Goal: Information Seeking & Learning: Learn about a topic

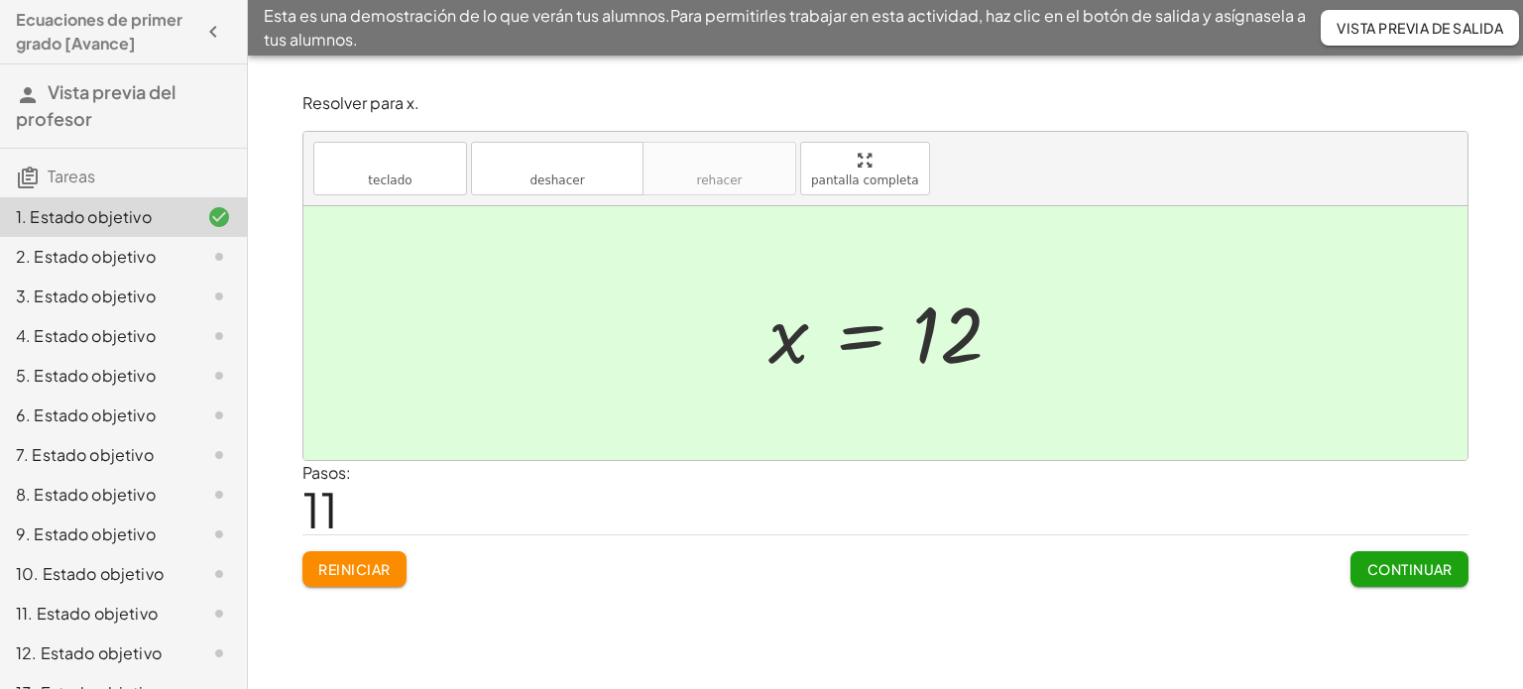
click at [1422, 573] on font "Continuar" at bounding box center [1409, 569] width 85 height 18
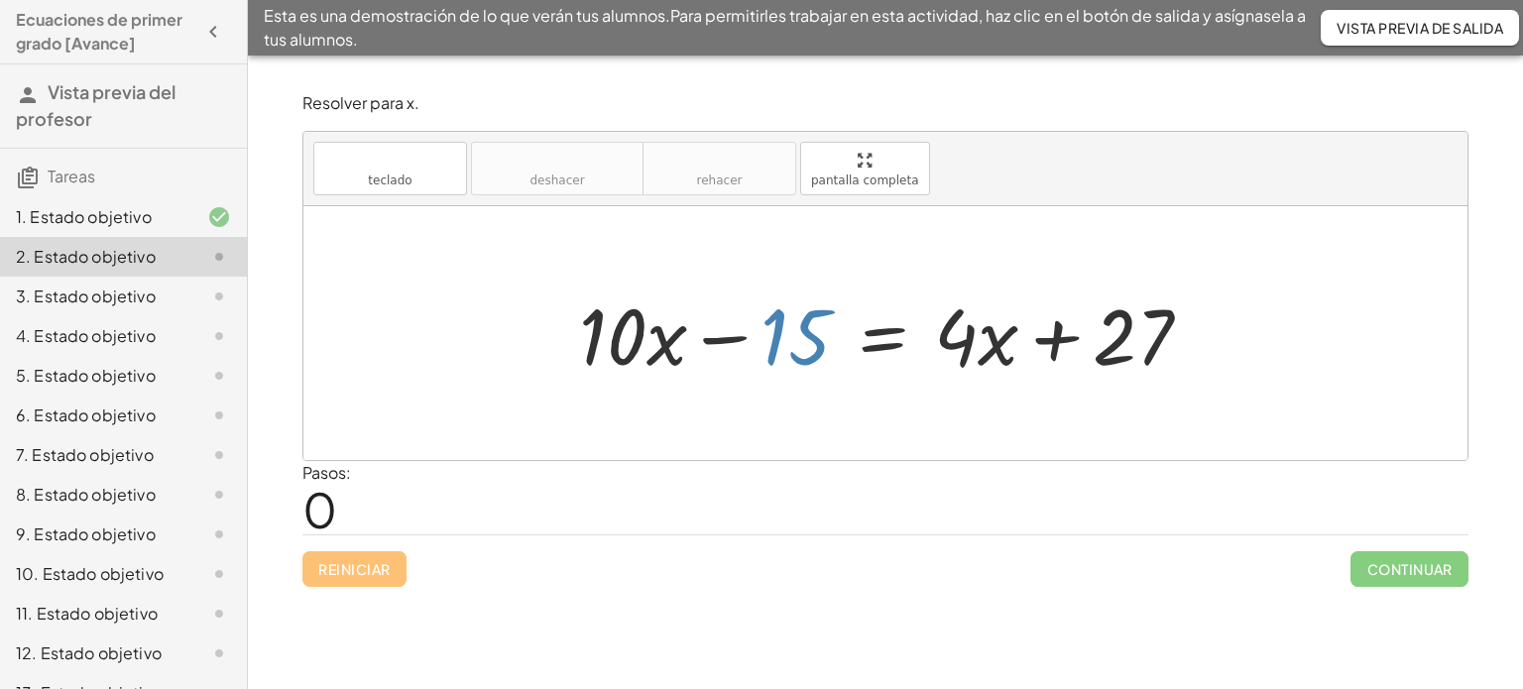
click at [776, 340] on div at bounding box center [893, 334] width 648 height 102
drag, startPoint x: 813, startPoint y: 336, endPoint x: 1309, endPoint y: 338, distance: 495.7
click at [1309, 338] on div "− 15 + · 10 · x − 15 = + · 4 · x + 27" at bounding box center [885, 333] width 1164 height 254
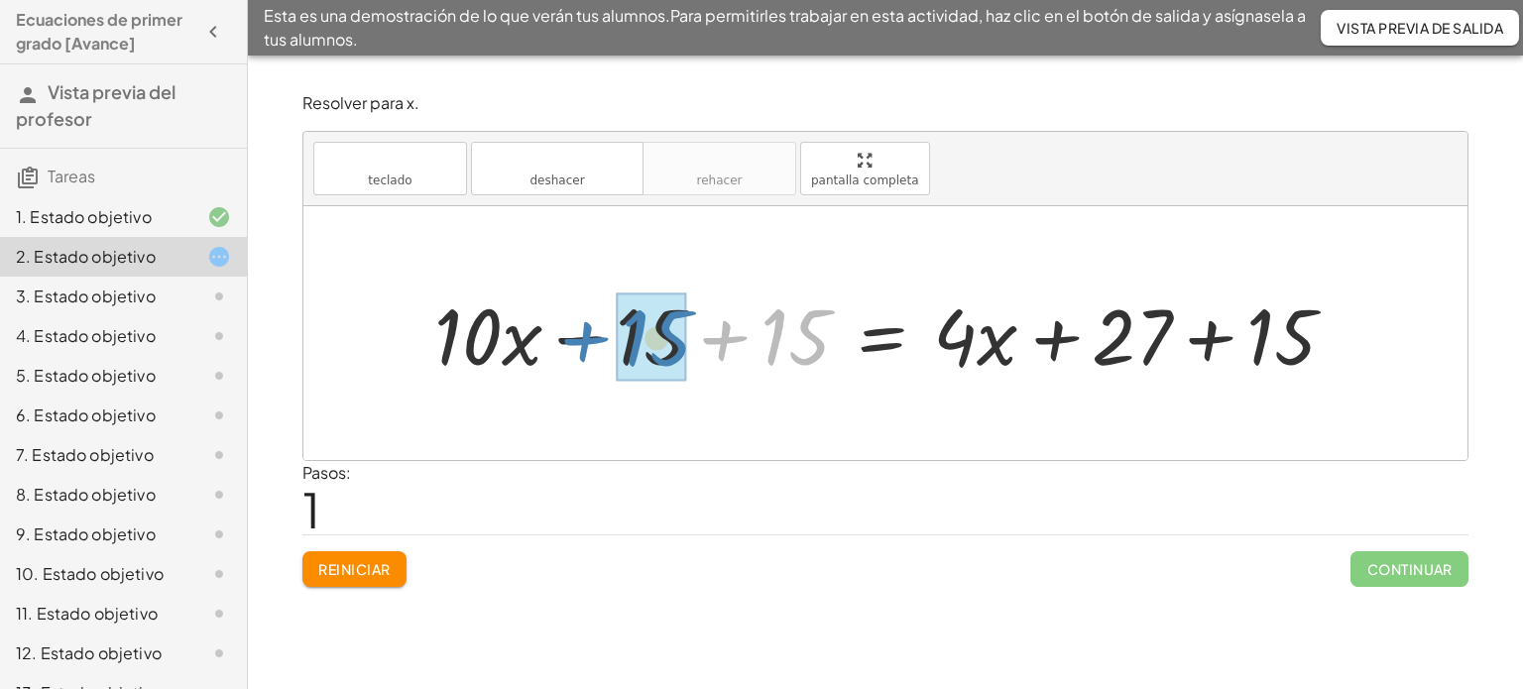
drag, startPoint x: 813, startPoint y: 334, endPoint x: 677, endPoint y: 335, distance: 135.8
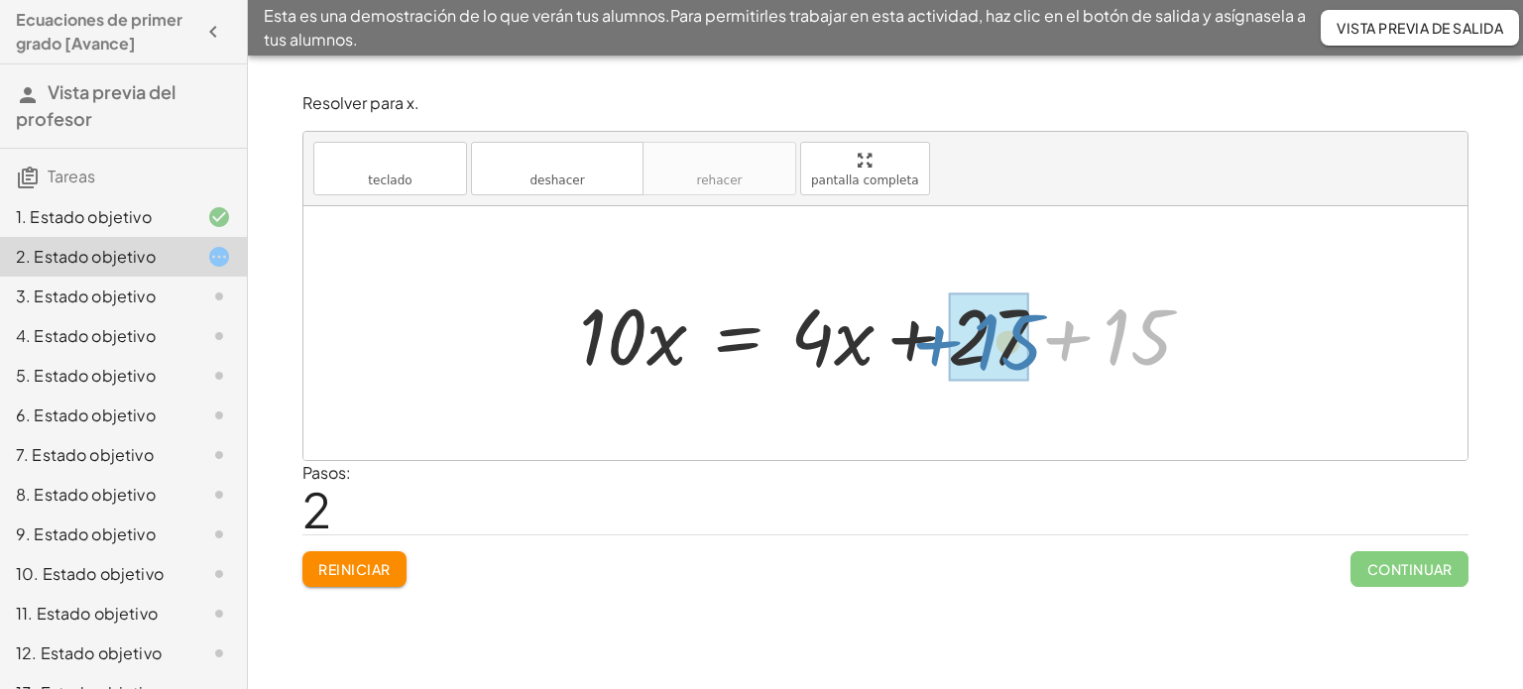
drag, startPoint x: 1119, startPoint y: 332, endPoint x: 989, endPoint y: 337, distance: 130.0
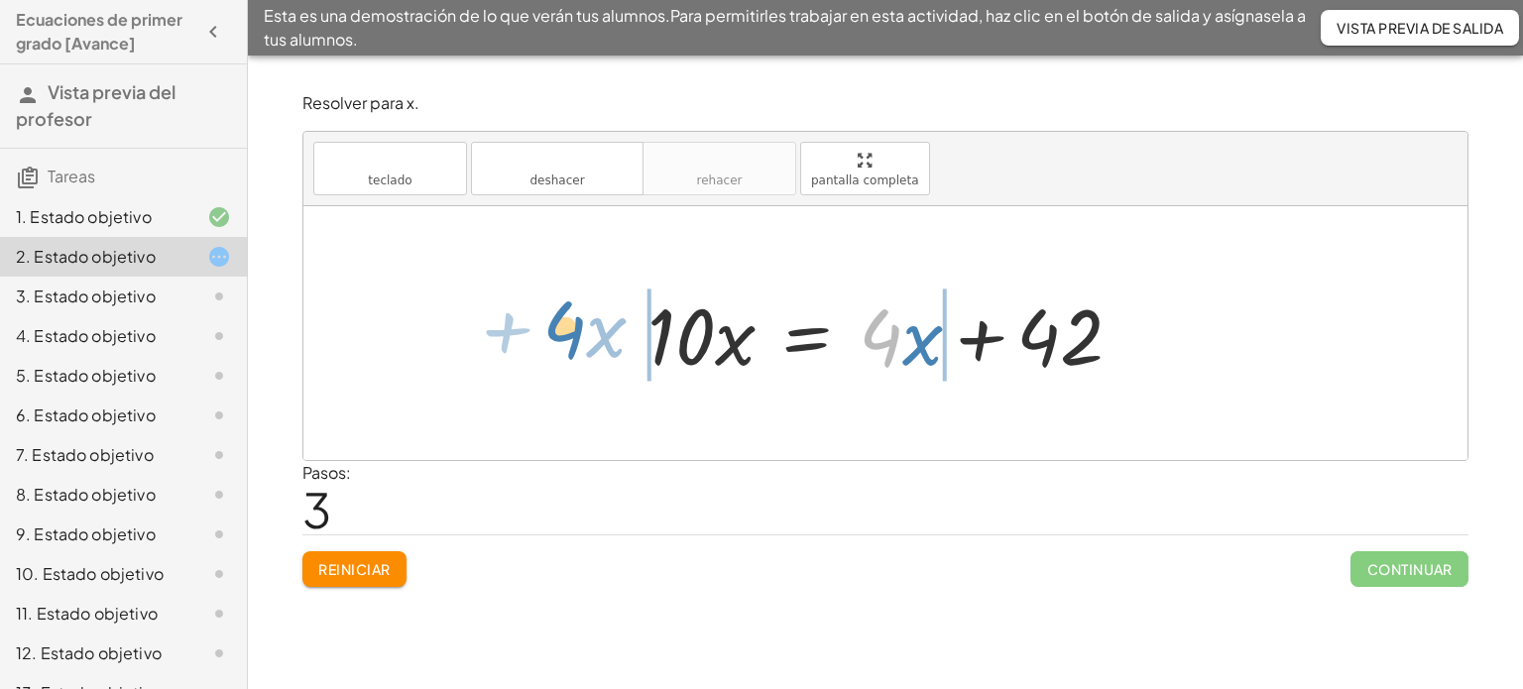
drag, startPoint x: 890, startPoint y: 338, endPoint x: 579, endPoint y: 331, distance: 311.4
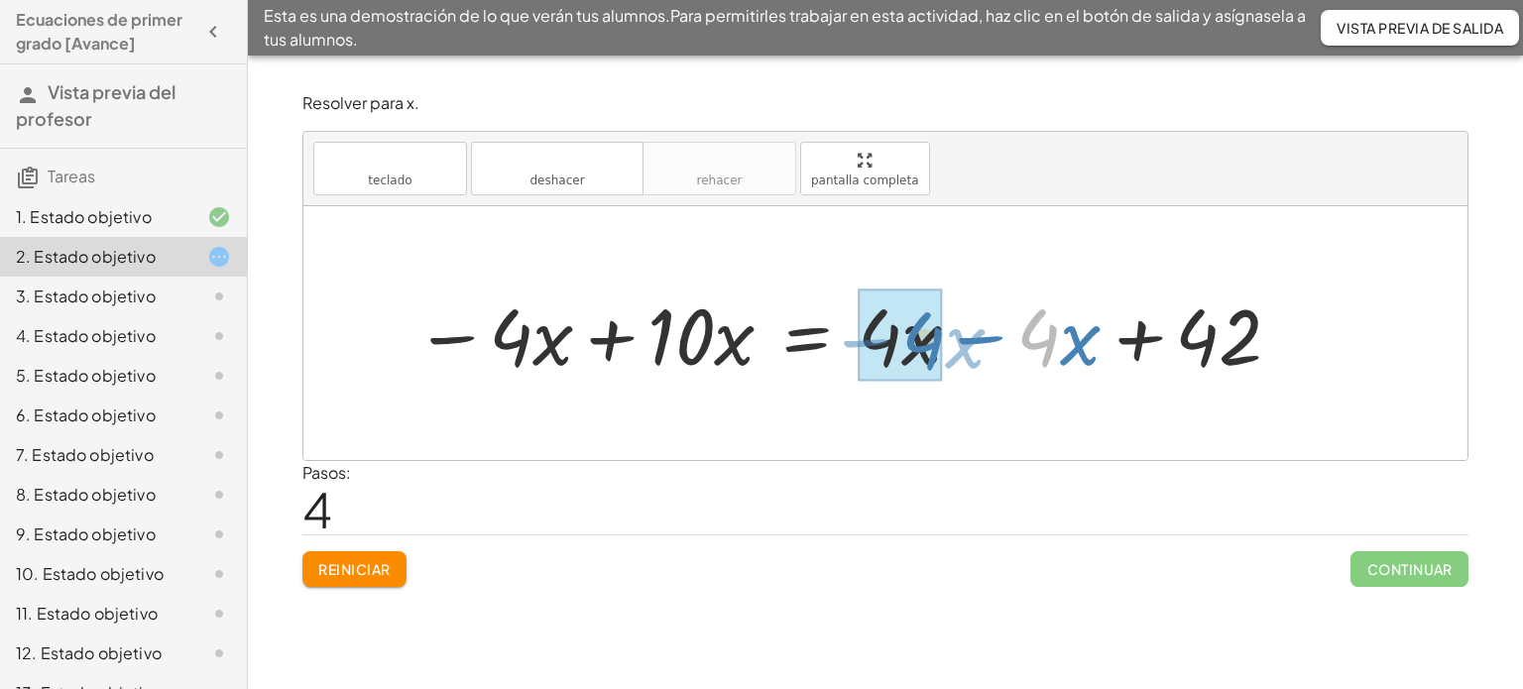
drag, startPoint x: 1027, startPoint y: 328, endPoint x: 912, endPoint y: 331, distance: 115.0
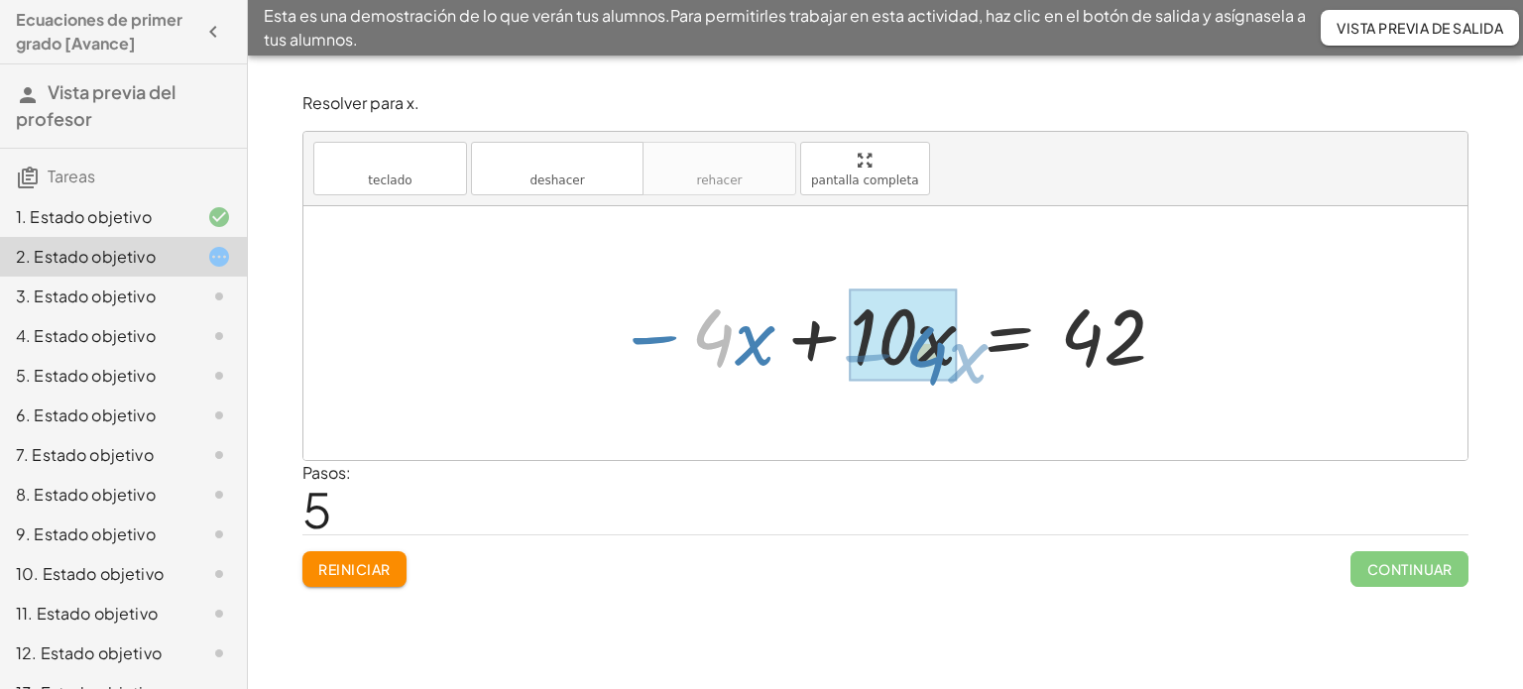
drag, startPoint x: 726, startPoint y: 340, endPoint x: 939, endPoint y: 358, distance: 213.9
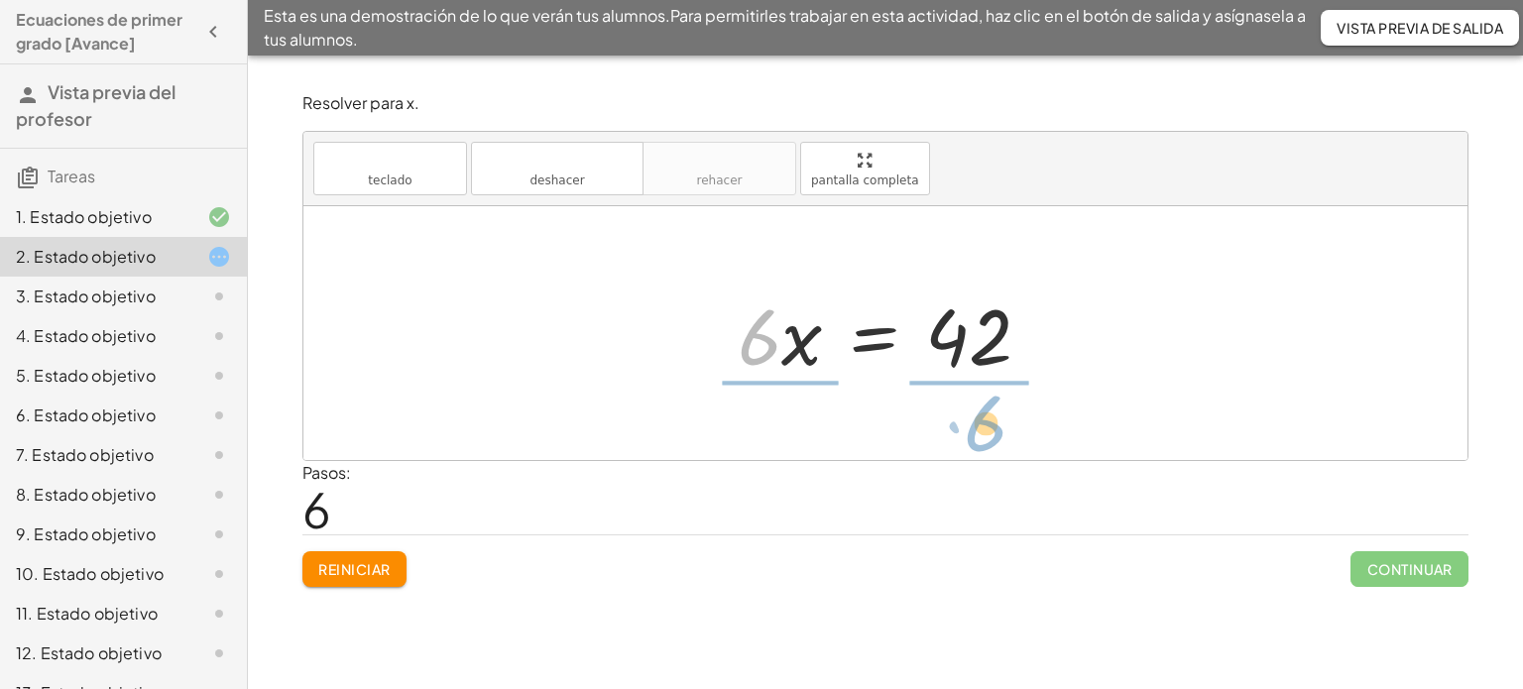
drag, startPoint x: 767, startPoint y: 352, endPoint x: 996, endPoint y: 435, distance: 243.7
click at [995, 440] on div "+ · 10 · x − 15 = + · 4 · x + 27 + · 10 · x − 15 + 15 = + · 4 · x + 27 + 15 + ·…" at bounding box center [885, 333] width 1164 height 254
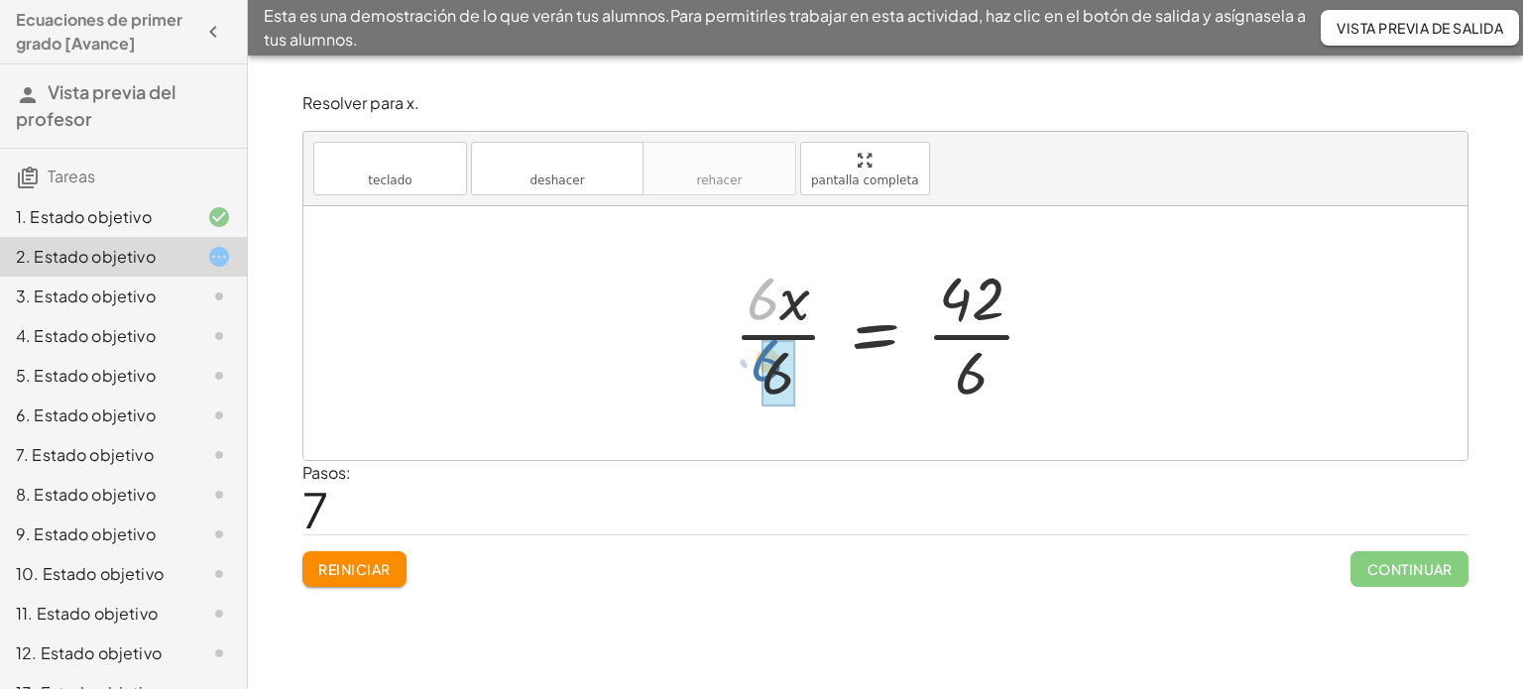
drag, startPoint x: 770, startPoint y: 309, endPoint x: 775, endPoint y: 373, distance: 63.6
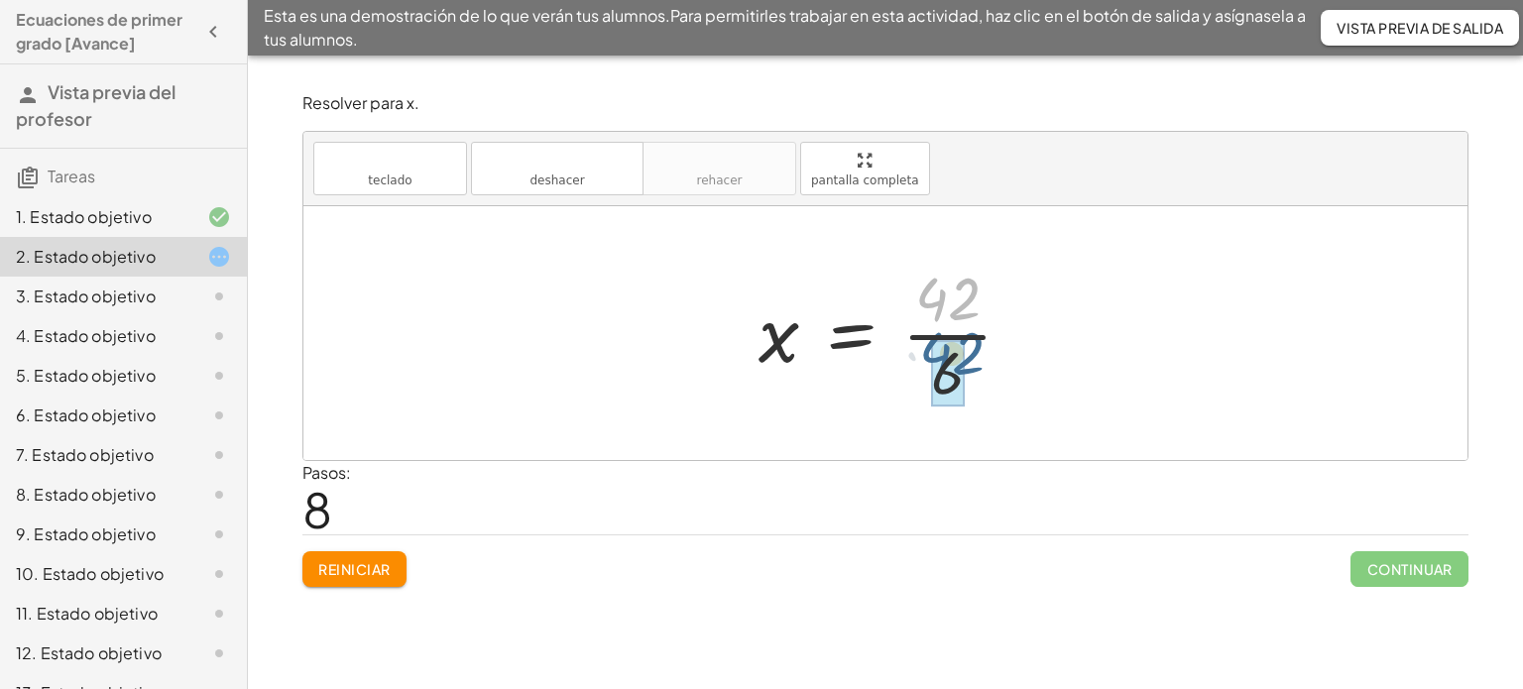
drag, startPoint x: 944, startPoint y: 300, endPoint x: 955, endPoint y: 357, distance: 57.6
